Goal: Information Seeking & Learning: Learn about a topic

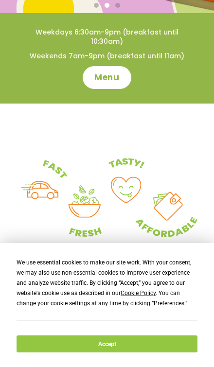
scroll to position [271, 0]
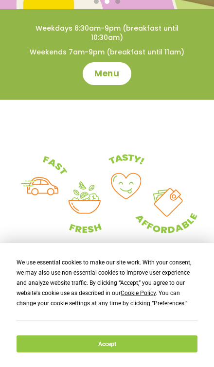
click at [136, 346] on button "Accept" at bounding box center [107, 344] width 180 height 17
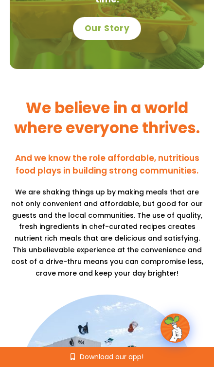
scroll to position [777, 0]
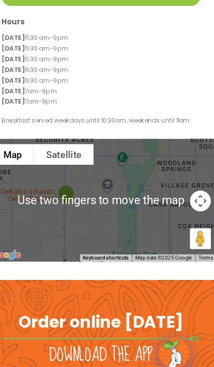
scroll to position [288, 0]
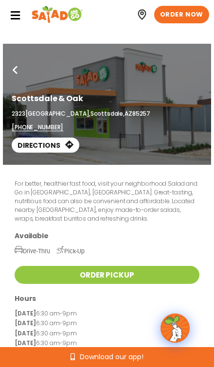
click at [21, 10] on div at bounding box center [18, 14] width 16 height 18
click at [18, 13] on icon at bounding box center [15, 15] width 11 height 11
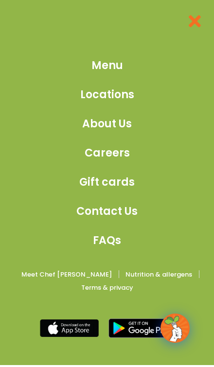
click at [121, 70] on span "Menu" at bounding box center [107, 65] width 32 height 16
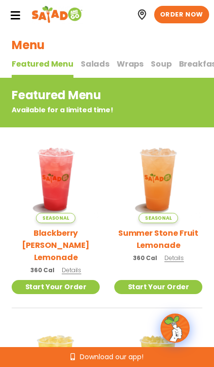
click at [92, 65] on span "Salads" at bounding box center [95, 63] width 29 height 11
